Goal: Transaction & Acquisition: Purchase product/service

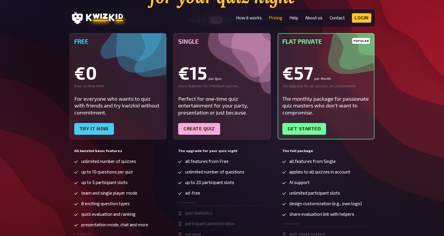
scroll to position [83, 0]
click at [274, 86] on div "Free €0 free, no time limit For everyone who wants to quiz with friends and try…" at bounding box center [222, 145] width 305 height 224
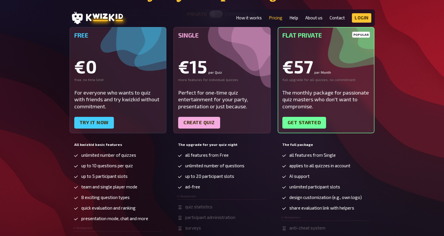
scroll to position [59, 0]
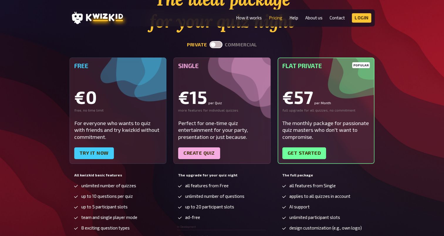
click at [221, 39] on section "The ideal package for your quiz night private commercial Free €0 free, no time …" at bounding box center [222, 136] width 305 height 297
click at [215, 42] on label at bounding box center [215, 44] width 13 height 7
click at [209, 41] on input "checkbox" at bounding box center [209, 41] width 0 height 0
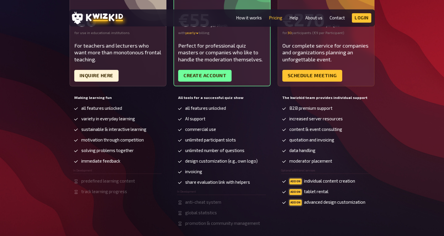
scroll to position [147, 0]
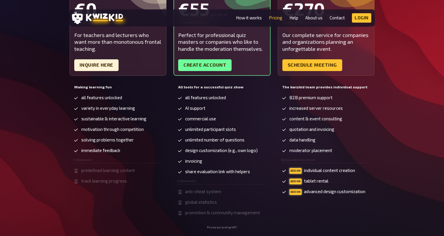
click at [298, 182] on span "ADDON tablet rental" at bounding box center [308, 181] width 39 height 6
drag, startPoint x: 298, startPoint y: 182, endPoint x: 308, endPoint y: 182, distance: 9.7
click at [308, 182] on span "ADDON tablet rental" at bounding box center [308, 181] width 39 height 6
click at [309, 182] on span "ADDON tablet rental" at bounding box center [308, 181] width 39 height 6
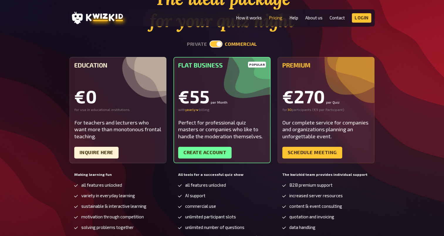
scroll to position [59, 0]
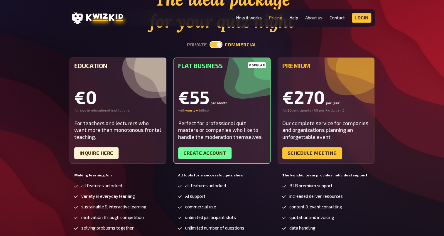
click at [221, 42] on label at bounding box center [215, 44] width 13 height 7
click at [209, 41] on input "checkbox" at bounding box center [209, 41] width 0 height 0
checkbox input "false"
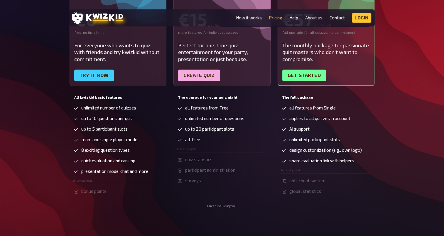
scroll to position [147, 0]
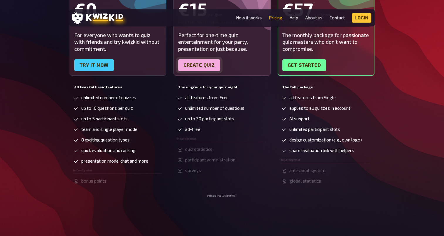
click at [211, 65] on link "Create quiz" at bounding box center [199, 65] width 42 height 12
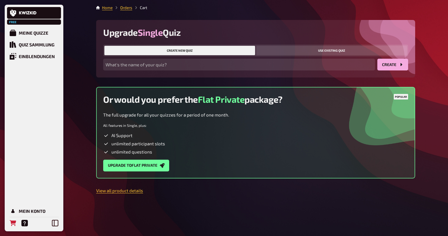
click at [306, 50] on button "Use existing quiz" at bounding box center [331, 50] width 151 height 9
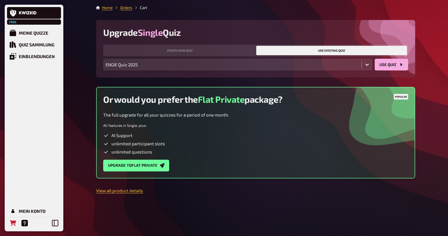
click at [366, 65] on icon at bounding box center [368, 65] width 4 height 2
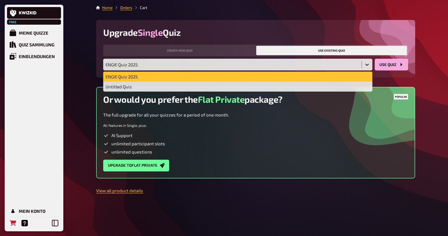
click at [349, 72] on div "ENGIE Quiz 2025" at bounding box center [237, 77] width 269 height 10
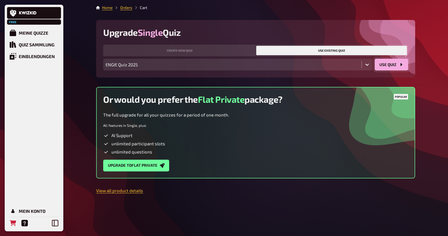
click at [387, 65] on button "use Quiz" at bounding box center [391, 65] width 33 height 12
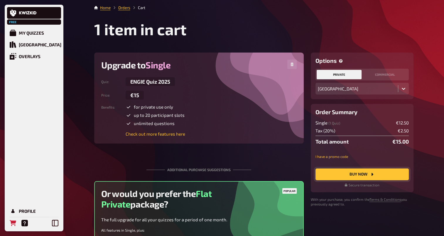
click at [376, 173] on button "Buy Now" at bounding box center [361, 174] width 93 height 12
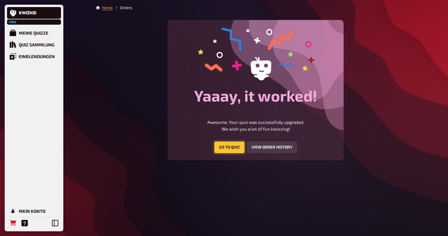
click at [227, 145] on button "Go to Quiz" at bounding box center [229, 147] width 30 height 12
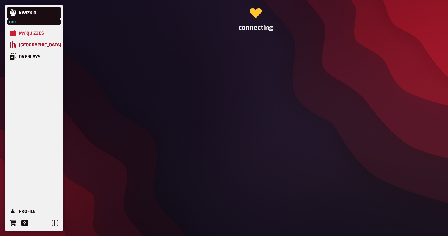
click at [39, 45] on div "[GEOGRAPHIC_DATA]" at bounding box center [40, 44] width 43 height 5
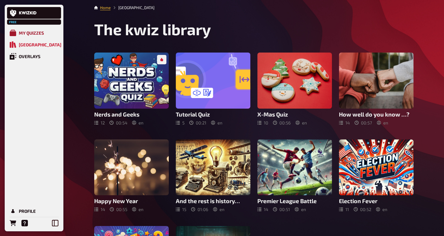
click at [38, 36] on div "My Quizzes" at bounding box center [31, 32] width 25 height 5
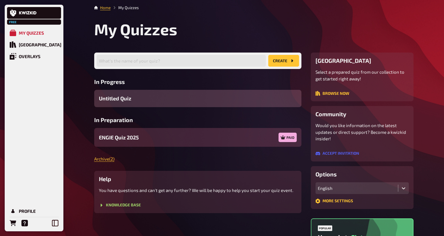
click at [192, 139] on div "ENGIE Quiz 2025 Paid" at bounding box center [197, 137] width 207 height 19
